Goal: Check status: Check status

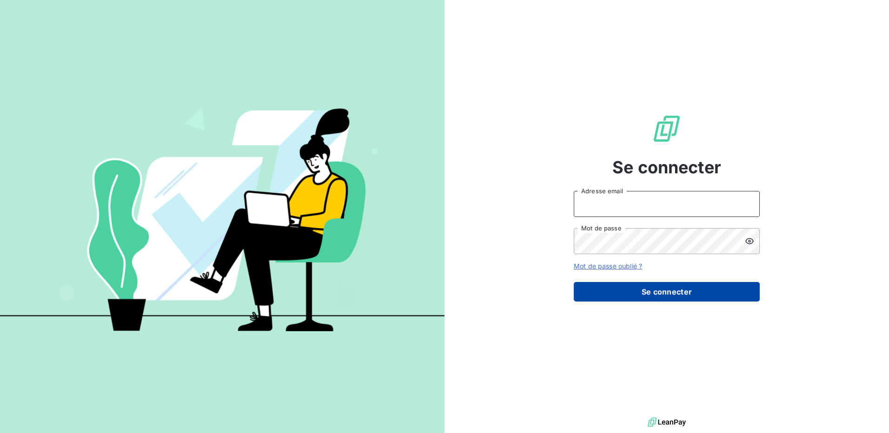
type input "[PERSON_NAME][EMAIL_ADDRESS][DOMAIN_NAME]"
click at [681, 289] on button "Se connecter" at bounding box center [667, 292] width 186 height 20
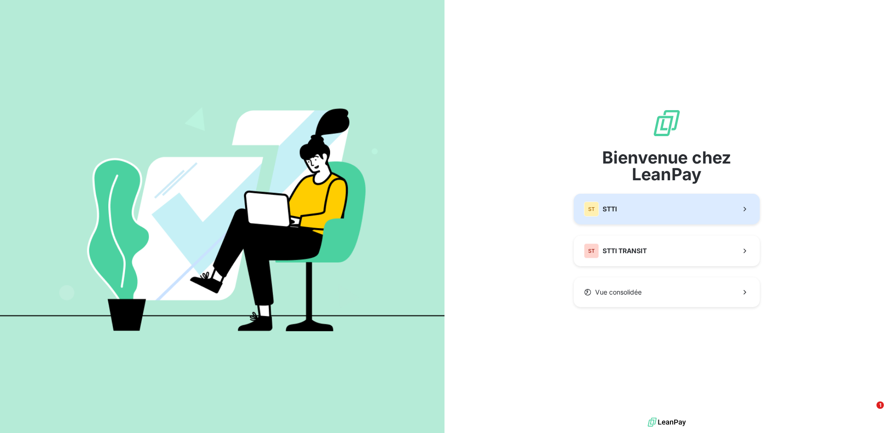
click at [662, 216] on button "ST STTI" at bounding box center [667, 209] width 186 height 31
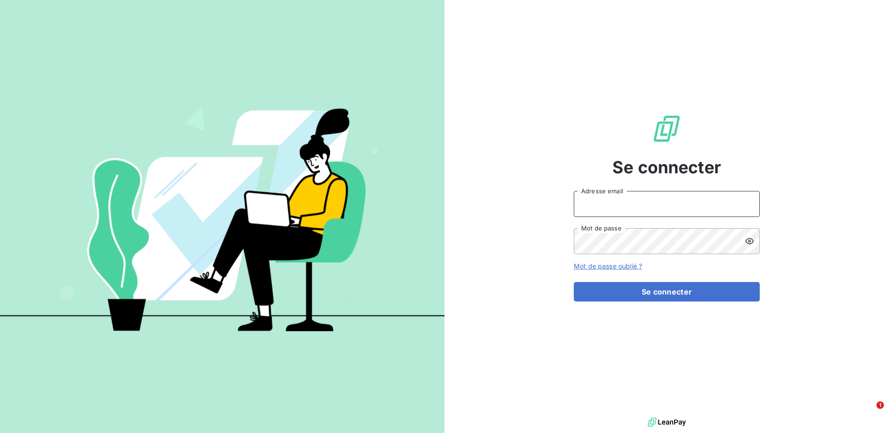
type input "[PERSON_NAME][EMAIL_ADDRESS][DOMAIN_NAME]"
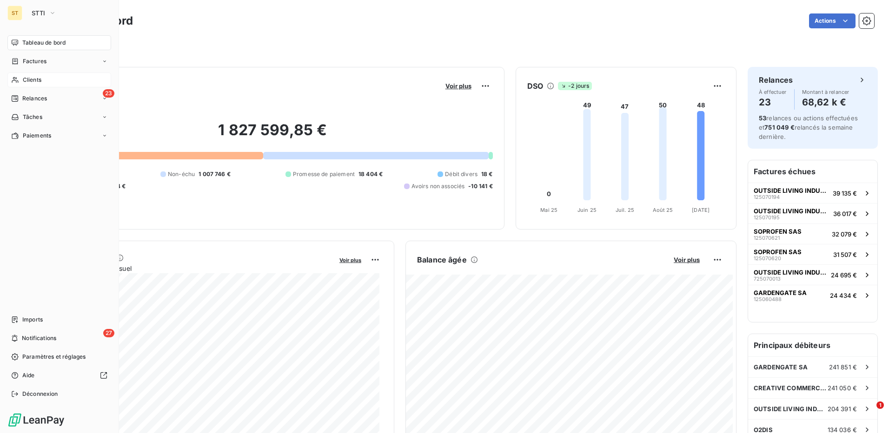
click at [50, 86] on div "Clients" at bounding box center [59, 80] width 104 height 15
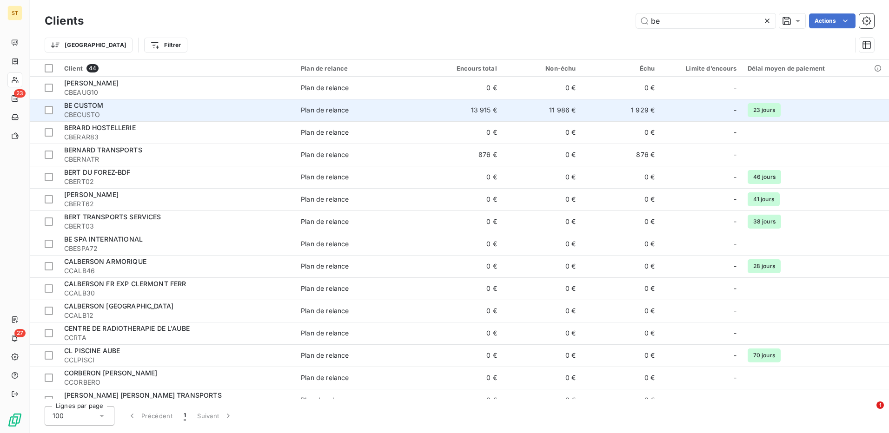
type input "be"
click at [189, 111] on span "CBECUSTO" at bounding box center [176, 114] width 225 height 9
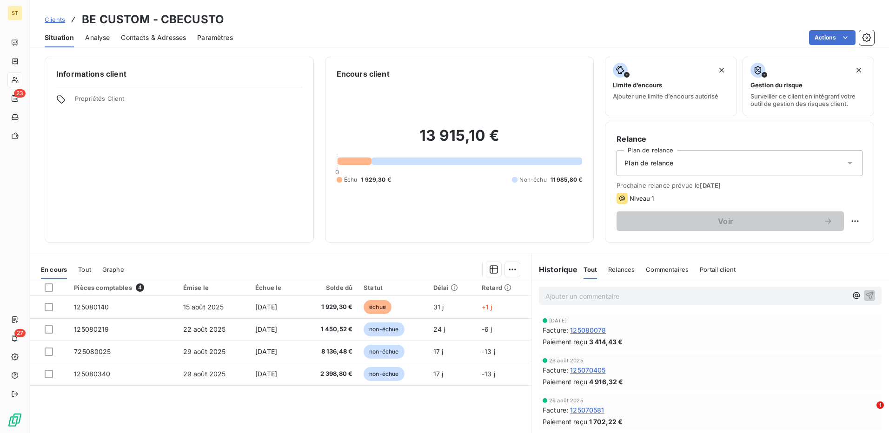
click at [93, 32] on div "Analyse" at bounding box center [97, 38] width 25 height 20
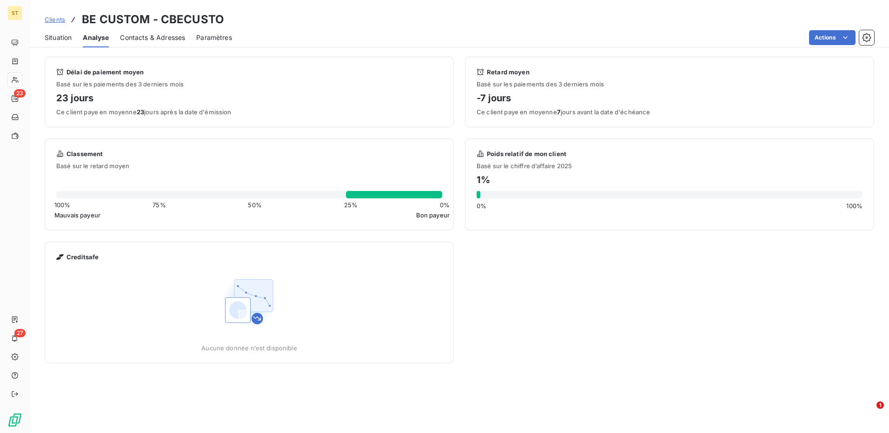
click at [51, 33] on span "Situation" at bounding box center [58, 37] width 27 height 9
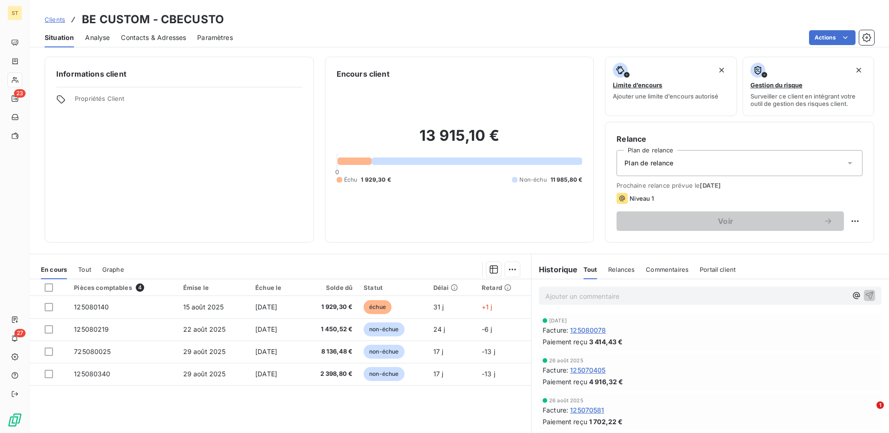
click at [101, 39] on span "Analyse" at bounding box center [97, 37] width 25 height 9
